Goal: Obtain resource: Obtain resource

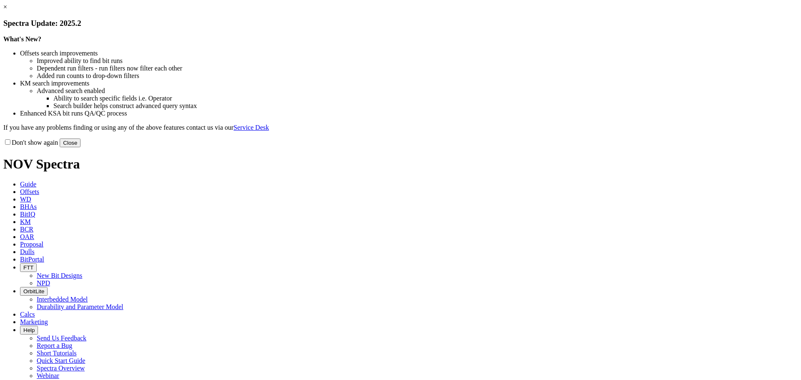
click at [7, 10] on link "×" at bounding box center [5, 6] width 4 height 7
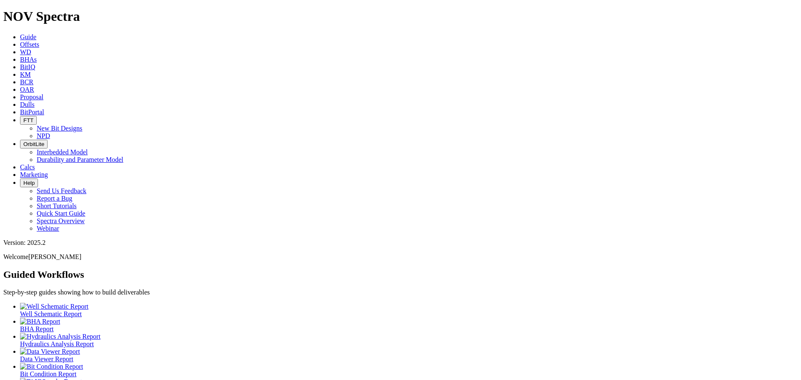
click at [20, 41] on icon at bounding box center [20, 44] width 0 height 7
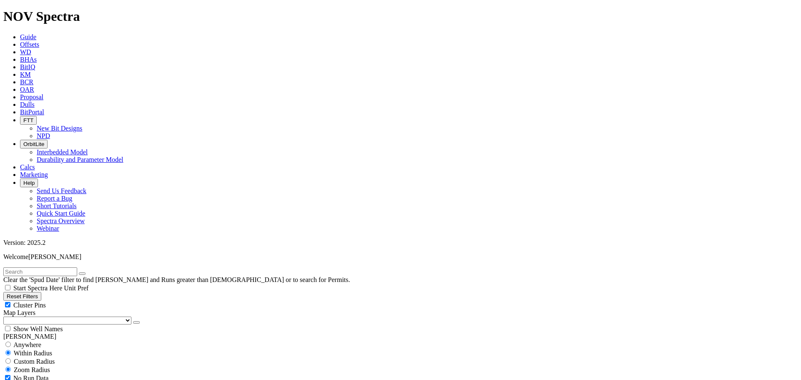
type input "[DATE]"
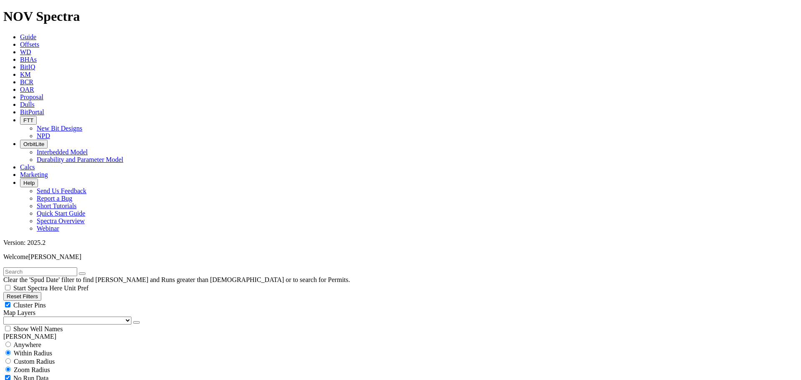
drag, startPoint x: 49, startPoint y: 309, endPoint x: 57, endPoint y: 309, distance: 7.9
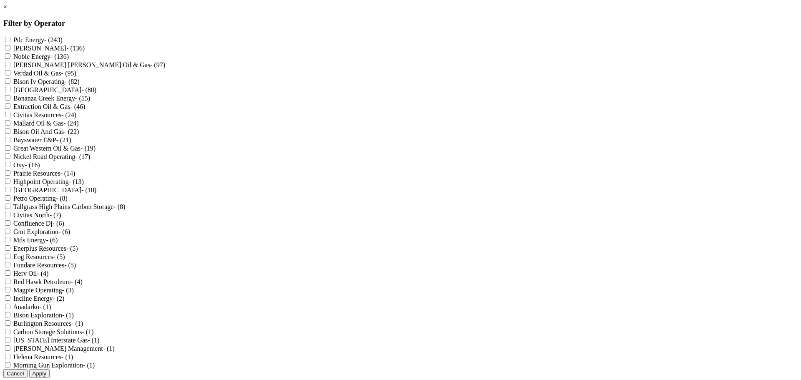
click at [10, 50] on input "Kerr-Mcgee - (136)" at bounding box center [7, 47] width 5 height 5
checkbox input "true"
click at [10, 67] on Gas "Kerr Mcgee Oil & Gas - (97)" at bounding box center [7, 64] width 5 height 5
checkbox Gas "true"
click at [10, 167] on input "Oxy - (16)" at bounding box center [7, 164] width 5 height 5
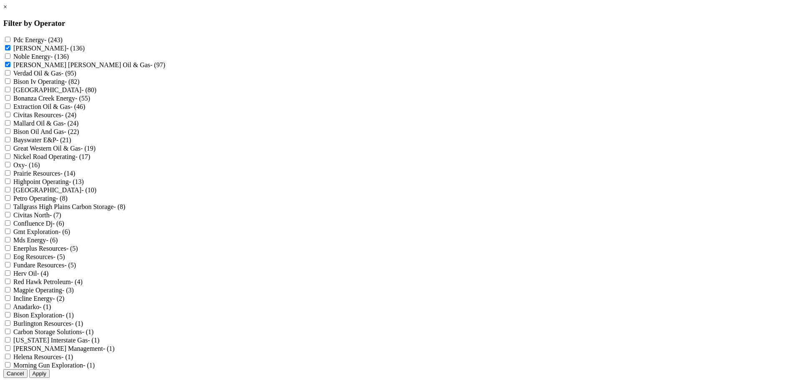
checkbox input "true"
click at [522, 132] on div "× Filter by Operator Pdc Energy - (243) Kerr-Mcgee - (136) Noble Energy - (136)…" at bounding box center [400, 190] width 794 height 374
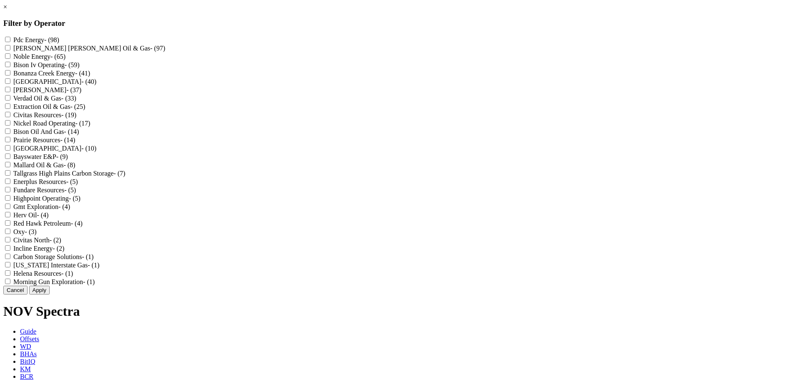
click at [10, 48] on Gas "Kerr Mcgee Oil & Gas - (97)" at bounding box center [7, 47] width 5 height 5
checkbox Gas "true"
click at [10, 92] on input "Kerr-Mcgee - (37)" at bounding box center [7, 89] width 5 height 5
checkbox input "true"
drag, startPoint x: 343, startPoint y: 304, endPoint x: 352, endPoint y: 303, distance: 8.9
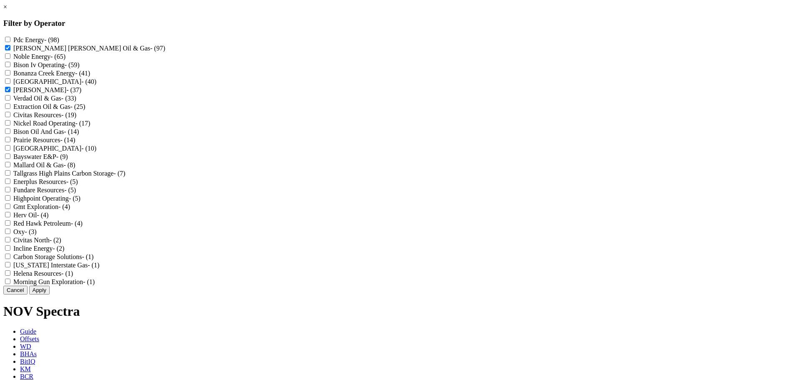
click at [10, 234] on input "Oxy - (3)" at bounding box center [7, 231] width 5 height 5
checkbox input "true"
click at [50, 294] on button "Apply" at bounding box center [39, 290] width 20 height 9
